Goal: Transaction & Acquisition: Purchase product/service

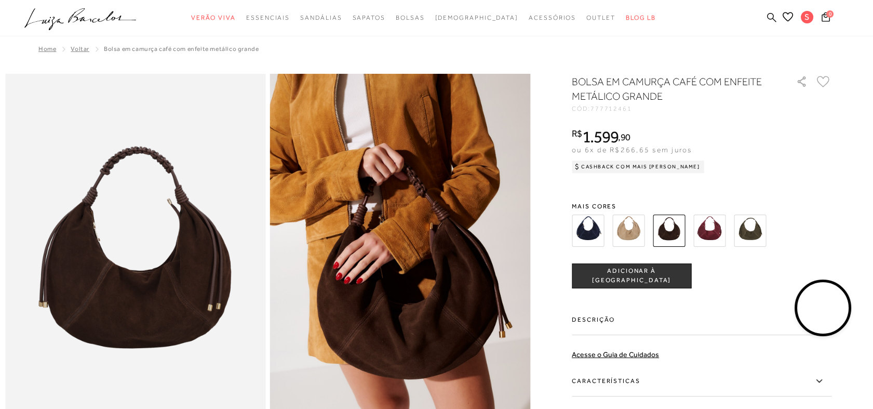
click at [767, 18] on icon at bounding box center [771, 17] width 9 height 10
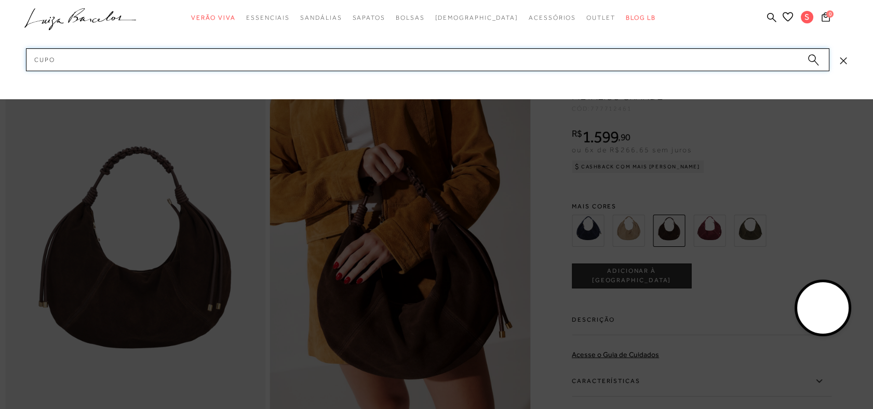
type input "CUPOM"
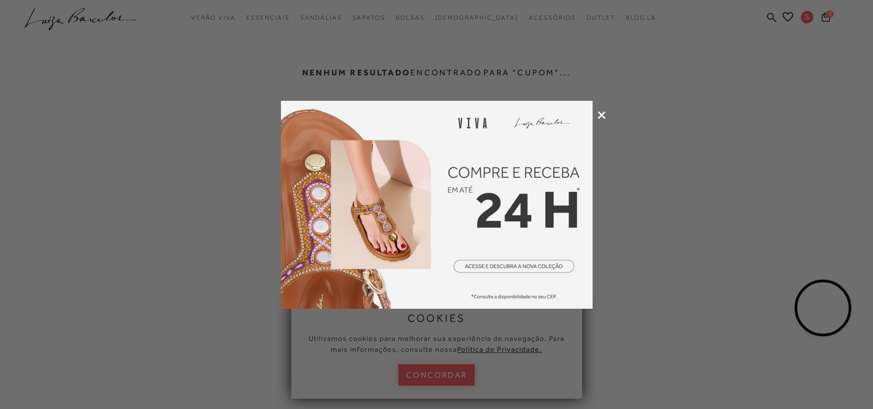
click at [602, 116] on icon at bounding box center [602, 115] width 8 height 8
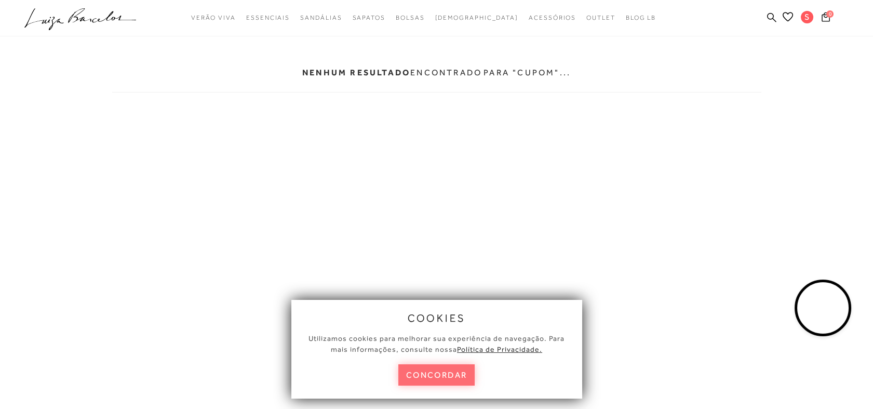
click at [437, 373] on button "concordar" at bounding box center [436, 374] width 77 height 21
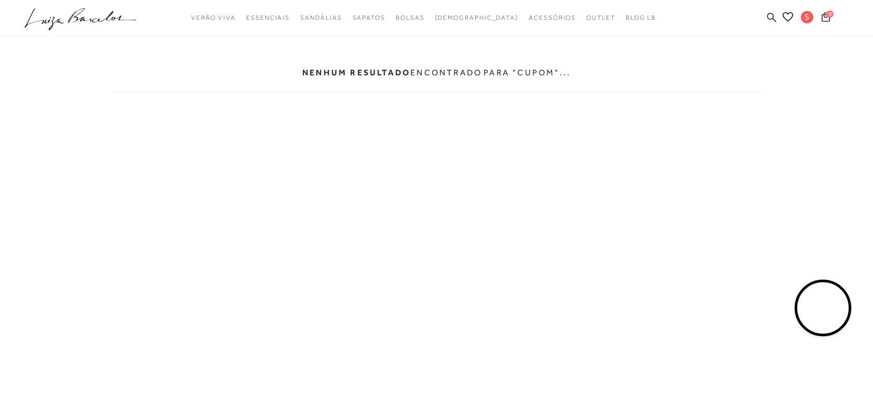
click at [770, 17] on icon at bounding box center [771, 17] width 9 height 10
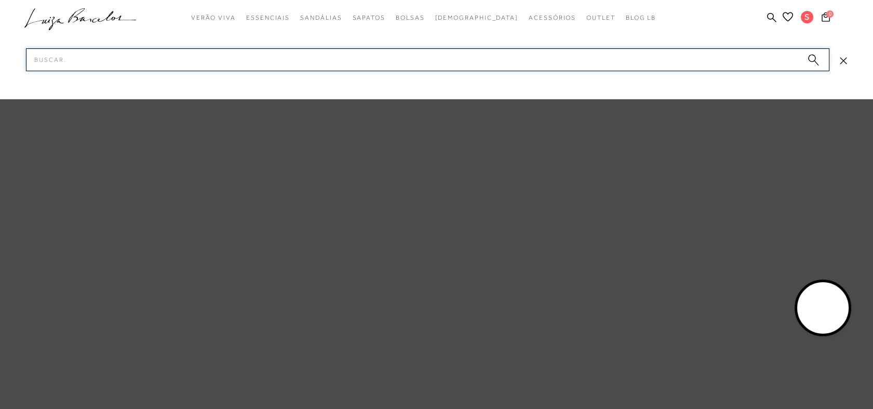
click at [380, 64] on input "Pesquisar" at bounding box center [427, 59] width 803 height 23
type input "DESCONTO"
